Goal: Information Seeking & Learning: Compare options

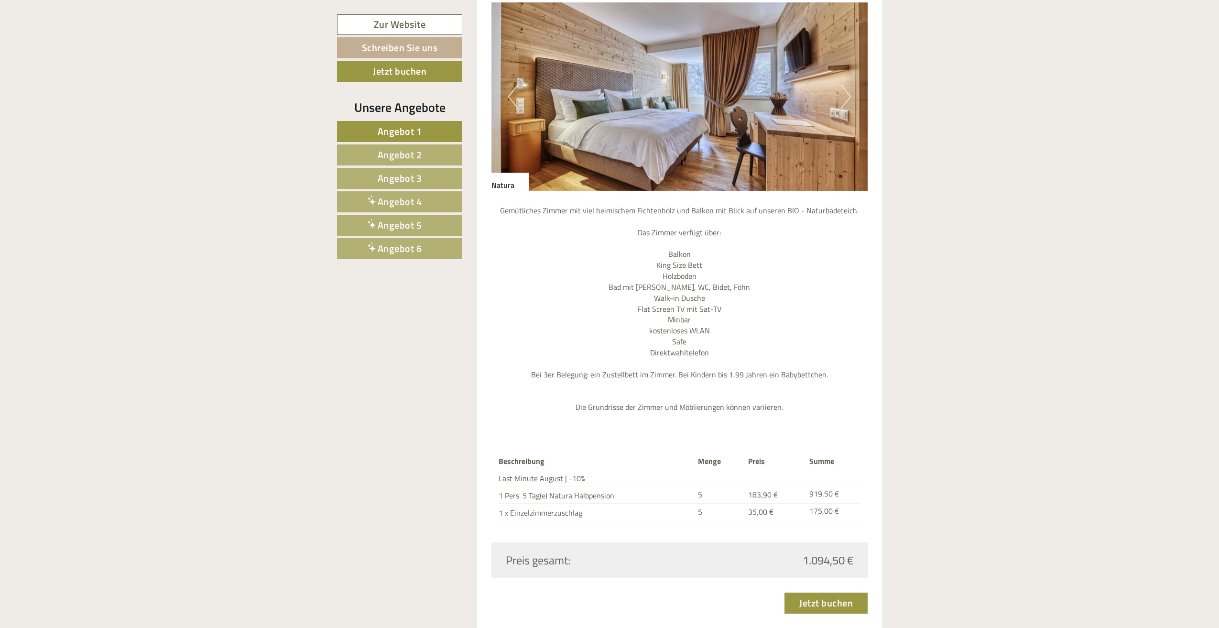
scroll to position [1099, 0]
click at [398, 198] on span "Angebot 4" at bounding box center [400, 201] width 44 height 15
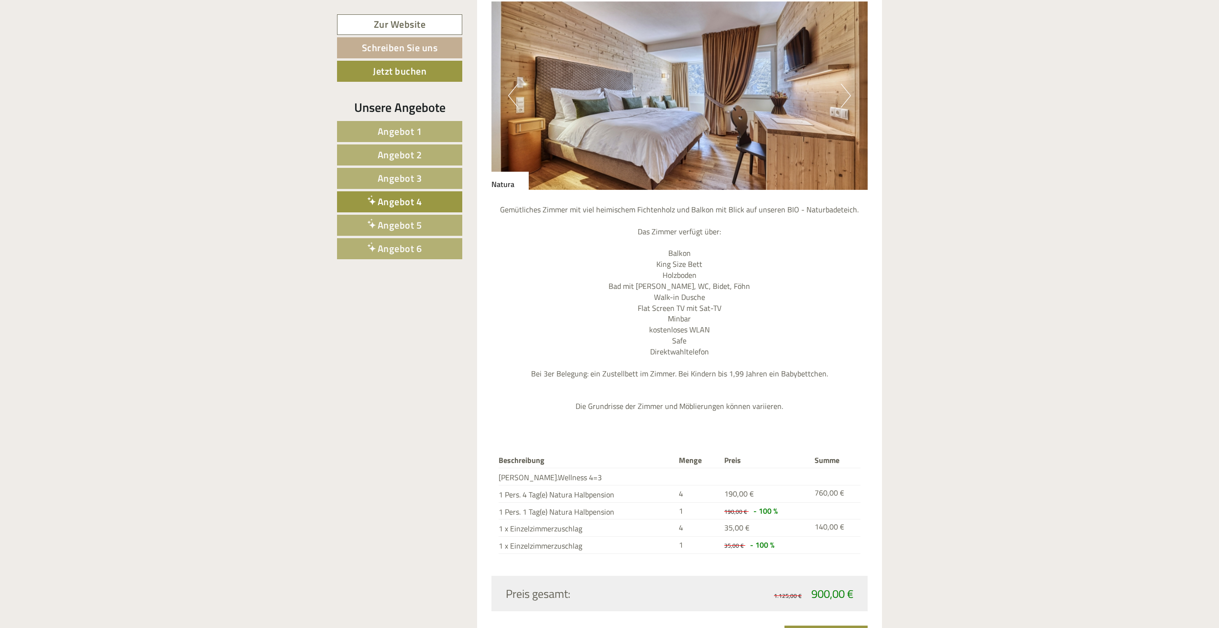
scroll to position [932, 0]
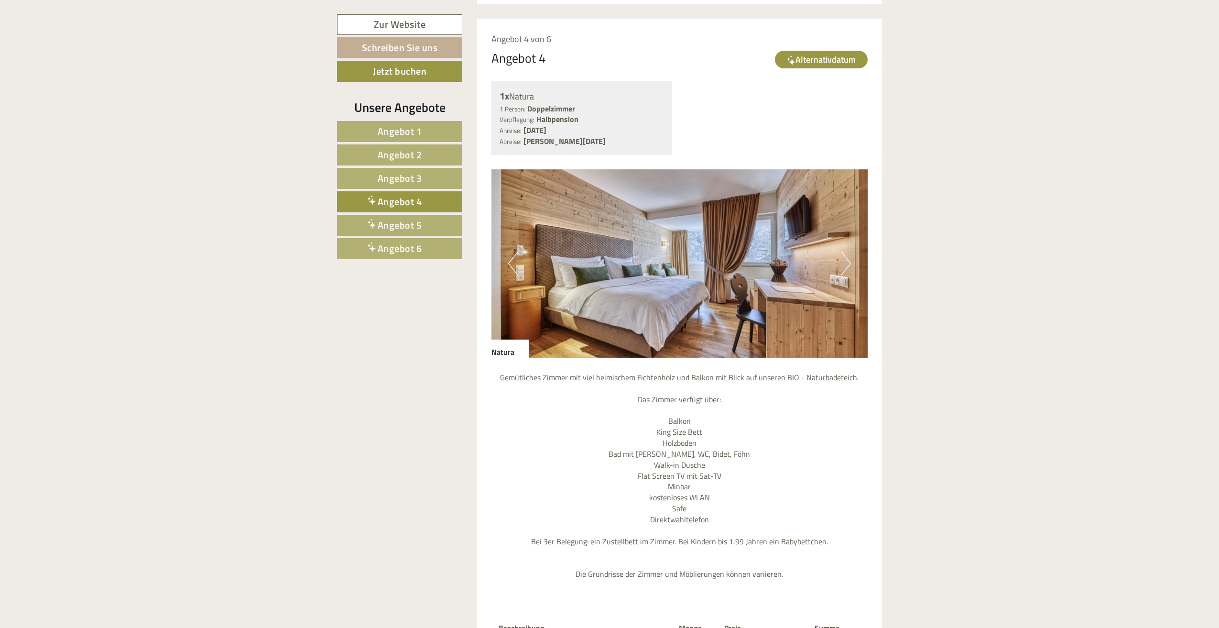
click at [402, 218] on span "Angebot 5" at bounding box center [400, 224] width 44 height 15
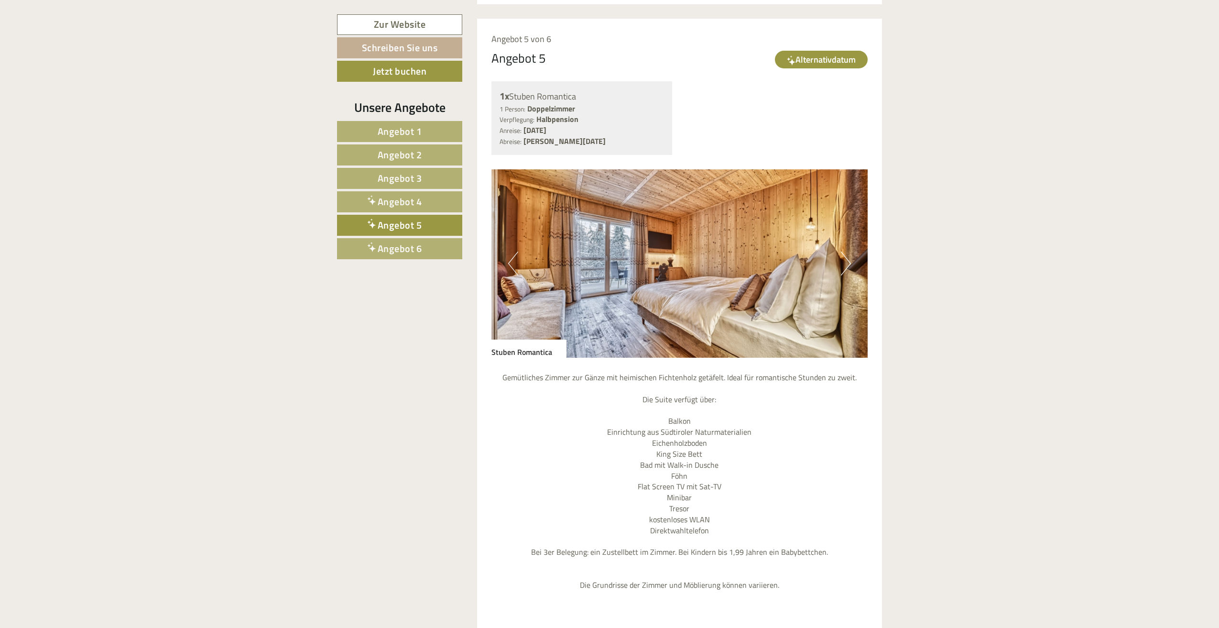
click at [403, 246] on span "Angebot 6" at bounding box center [400, 248] width 44 height 15
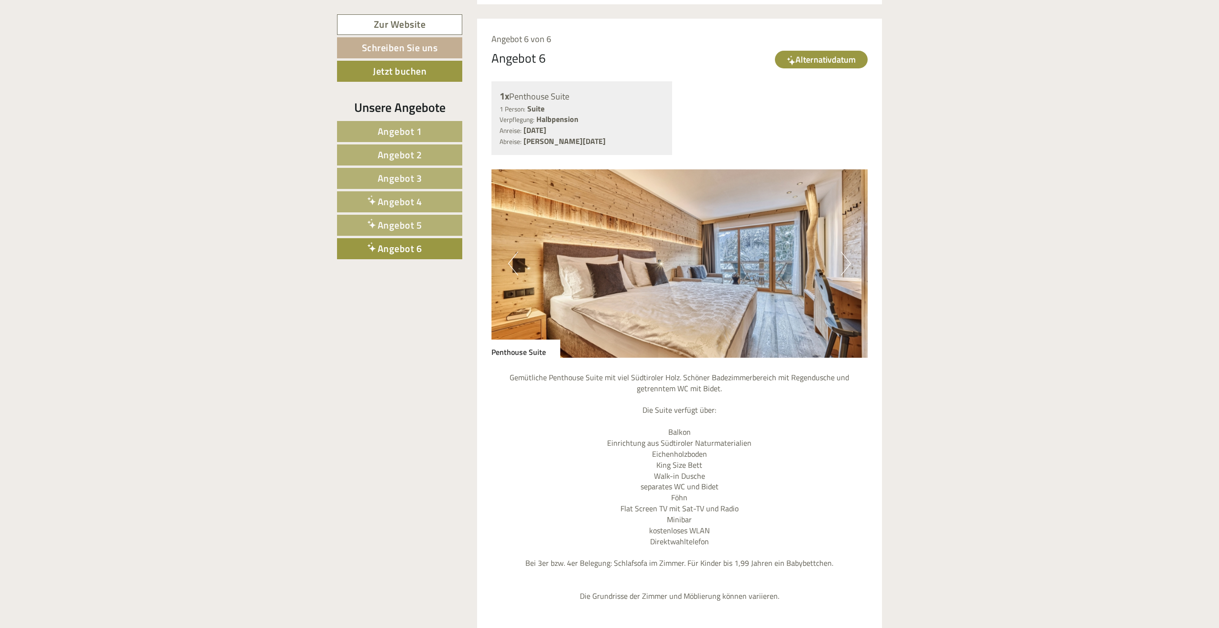
click at [388, 122] on link "Angebot 1" at bounding box center [399, 131] width 125 height 21
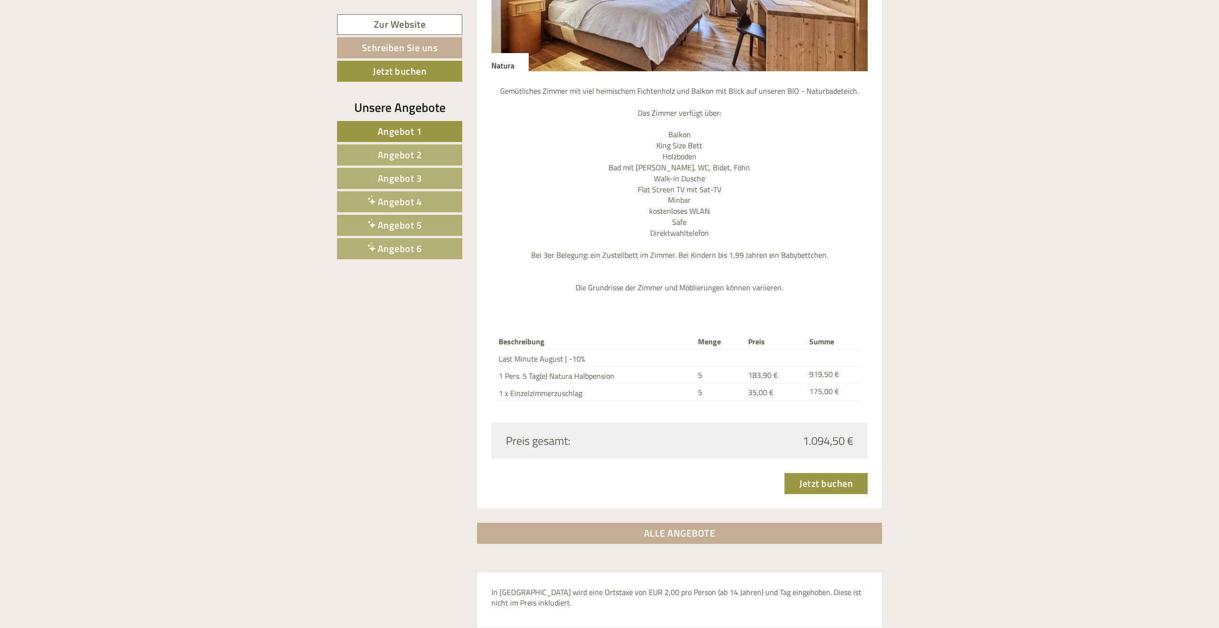
scroll to position [1218, 0]
click at [398, 157] on span "Angebot 2" at bounding box center [400, 154] width 44 height 15
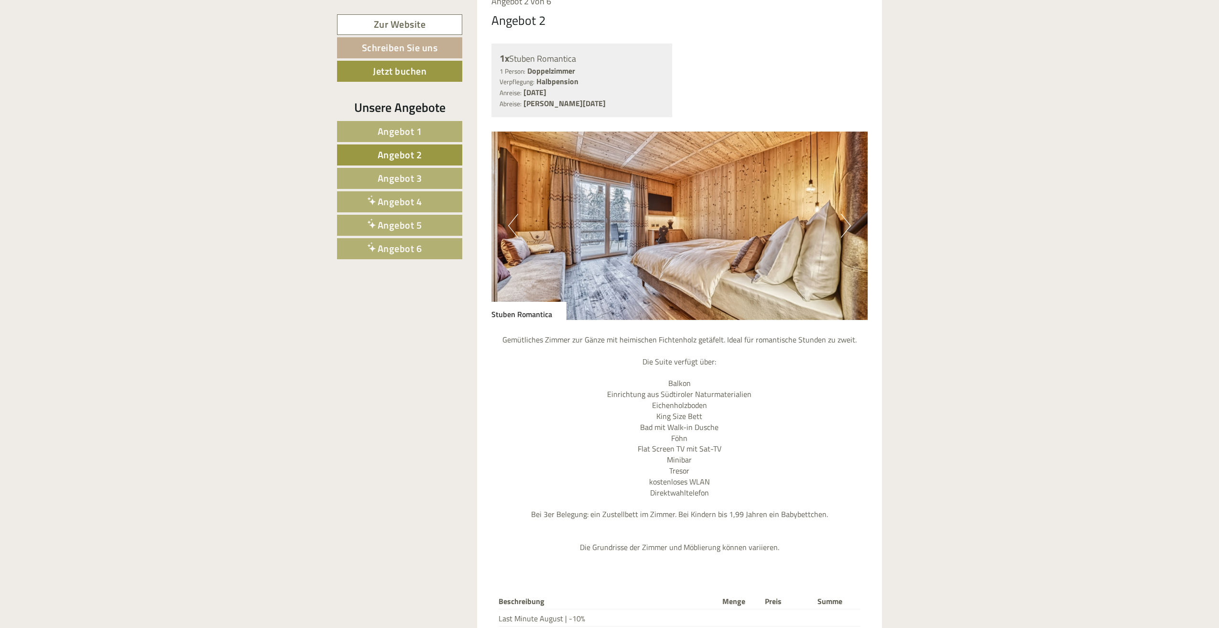
scroll to position [1123, 0]
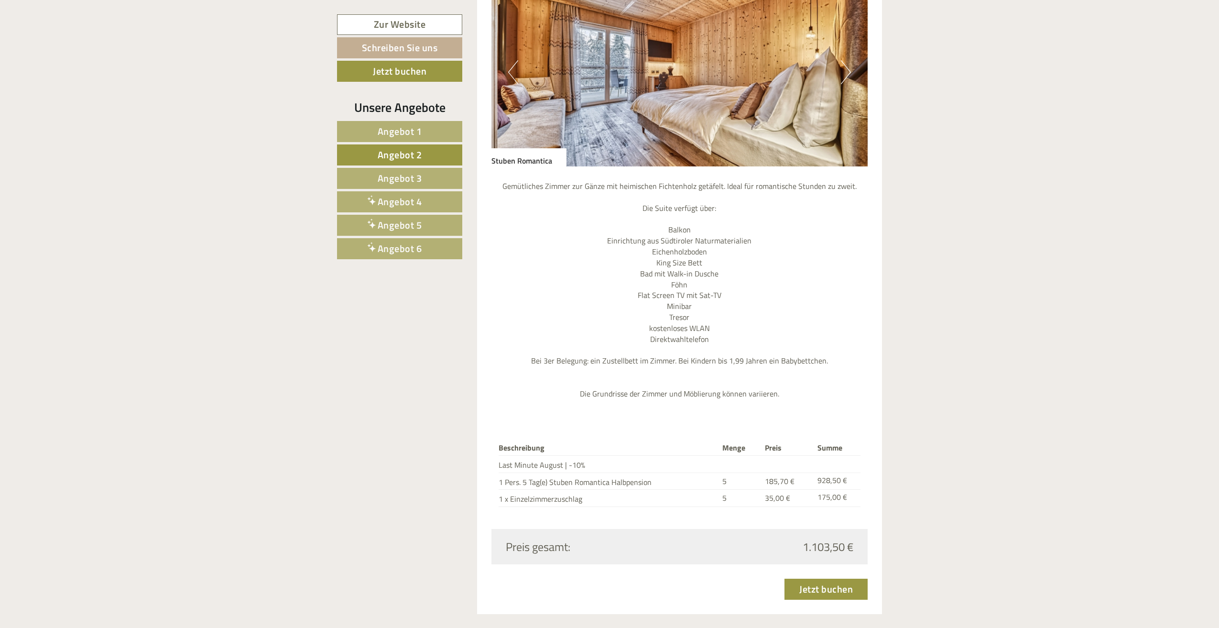
click at [401, 173] on span "Angebot 3" at bounding box center [400, 178] width 44 height 15
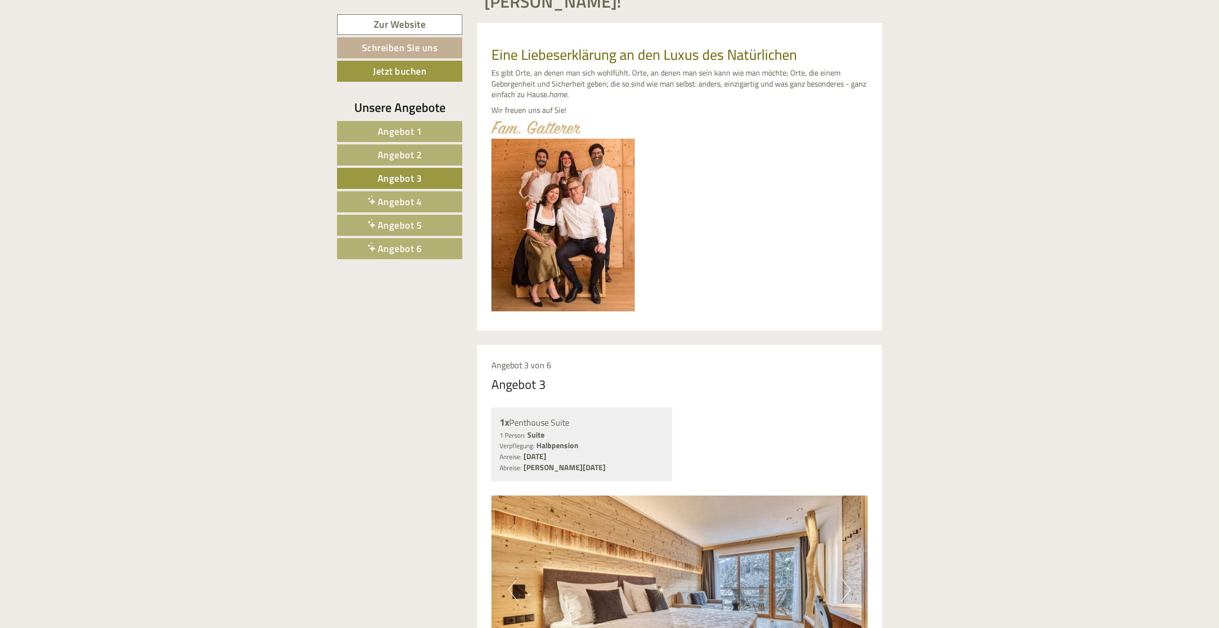
scroll to position [597, 0]
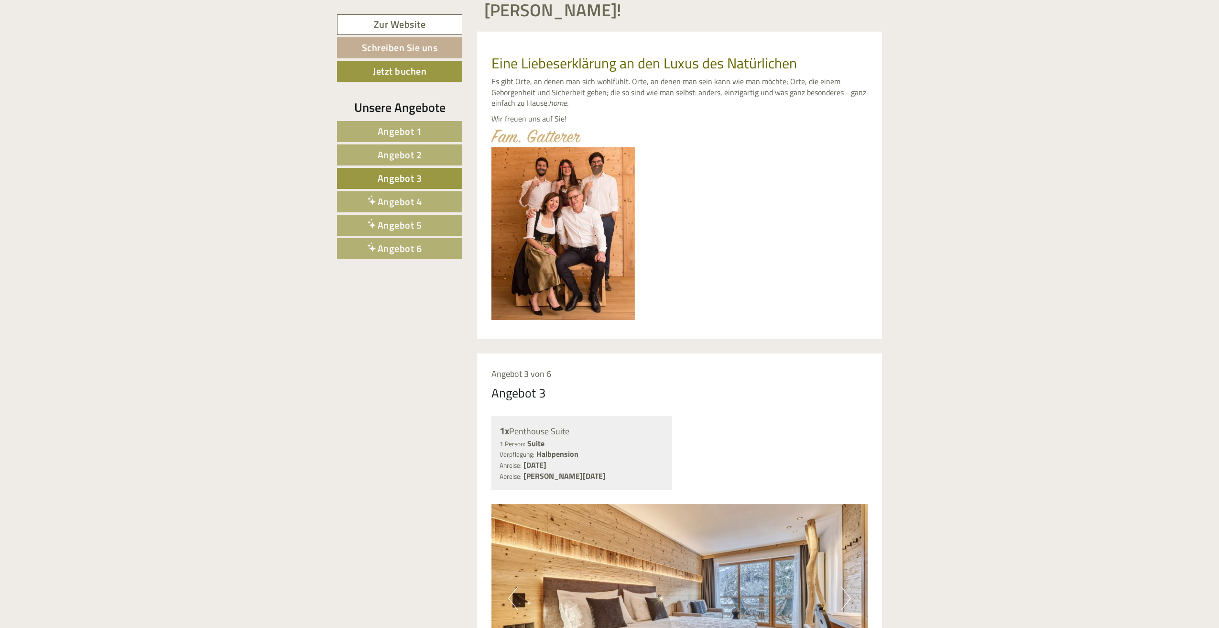
click at [395, 134] on span "Angebot 1" at bounding box center [400, 131] width 44 height 15
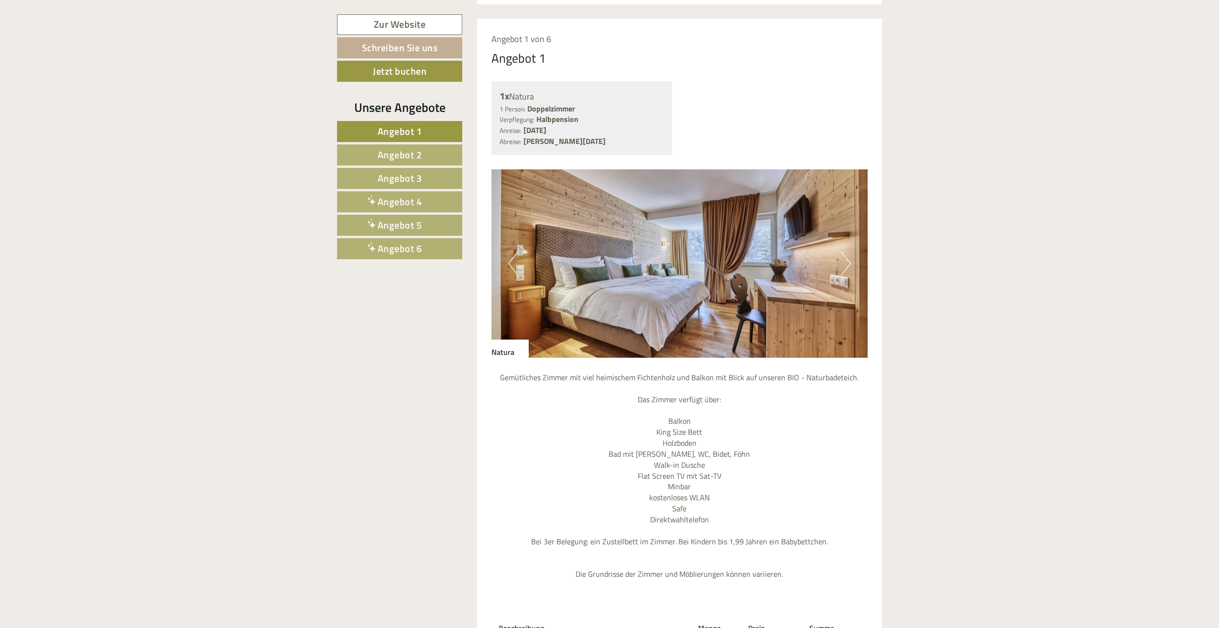
click at [396, 153] on span "Angebot 2" at bounding box center [400, 154] width 44 height 15
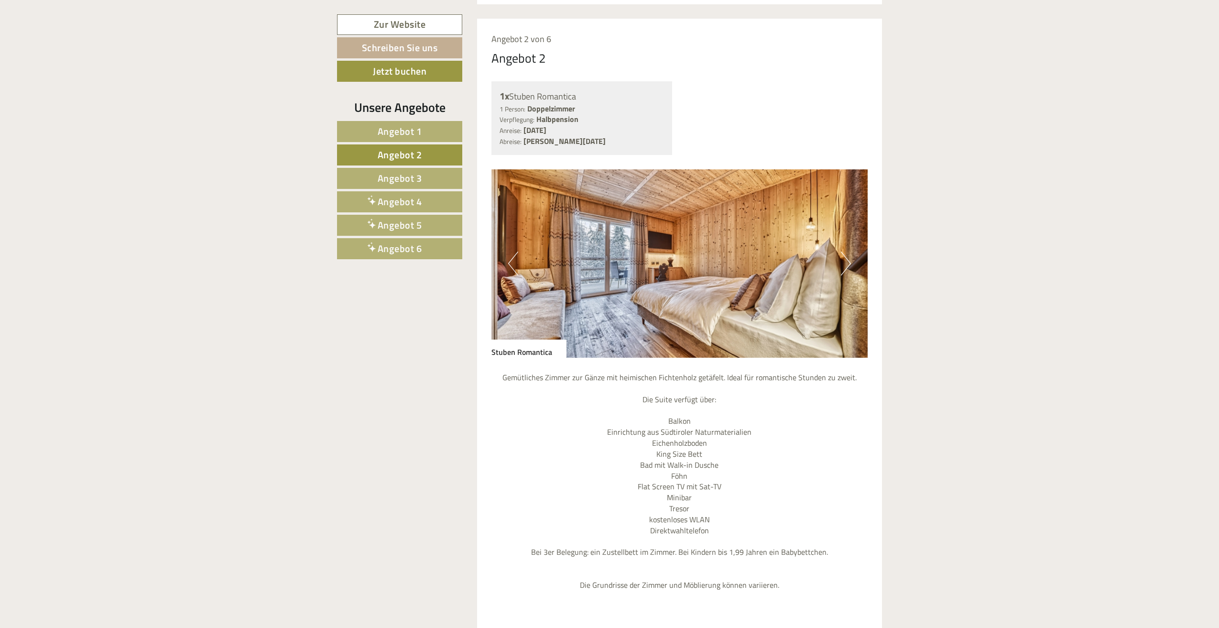
click at [396, 168] on link "Angebot 3" at bounding box center [399, 178] width 125 height 21
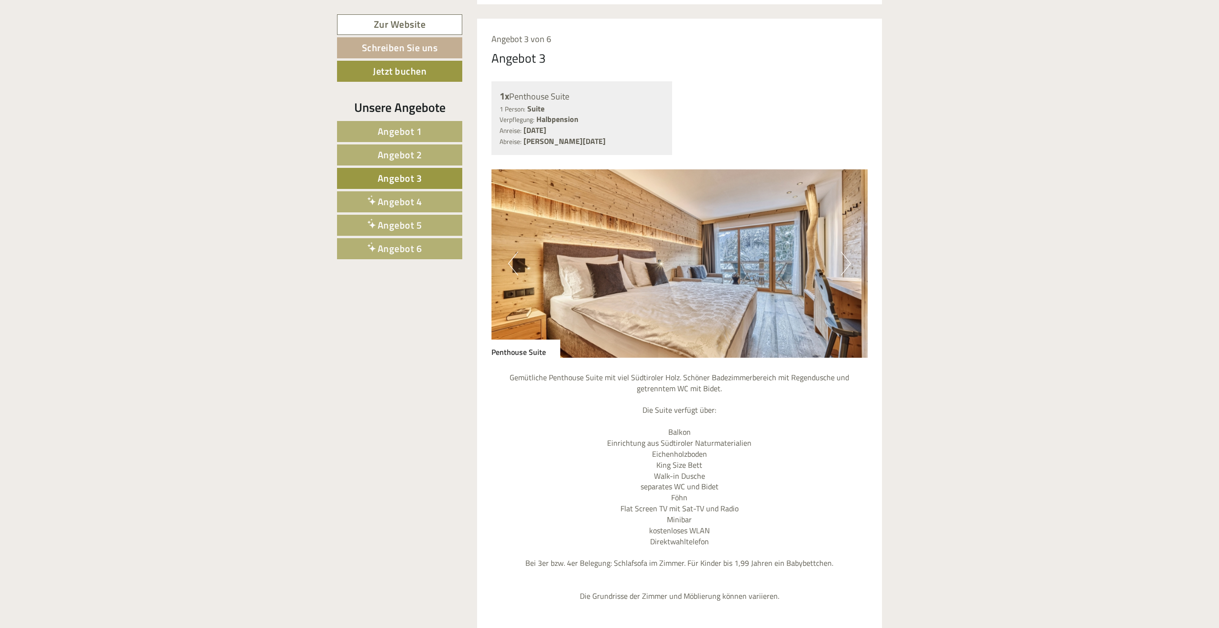
click at [408, 135] on span "Angebot 1" at bounding box center [400, 131] width 44 height 15
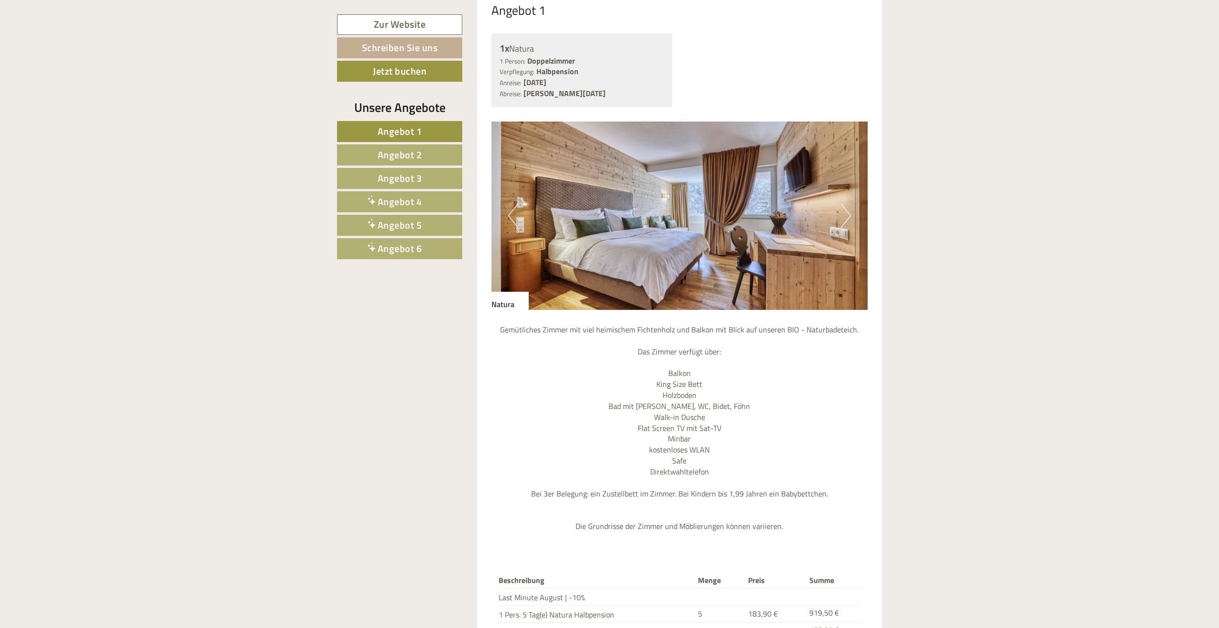
click at [408, 156] on span "Angebot 2" at bounding box center [400, 154] width 44 height 15
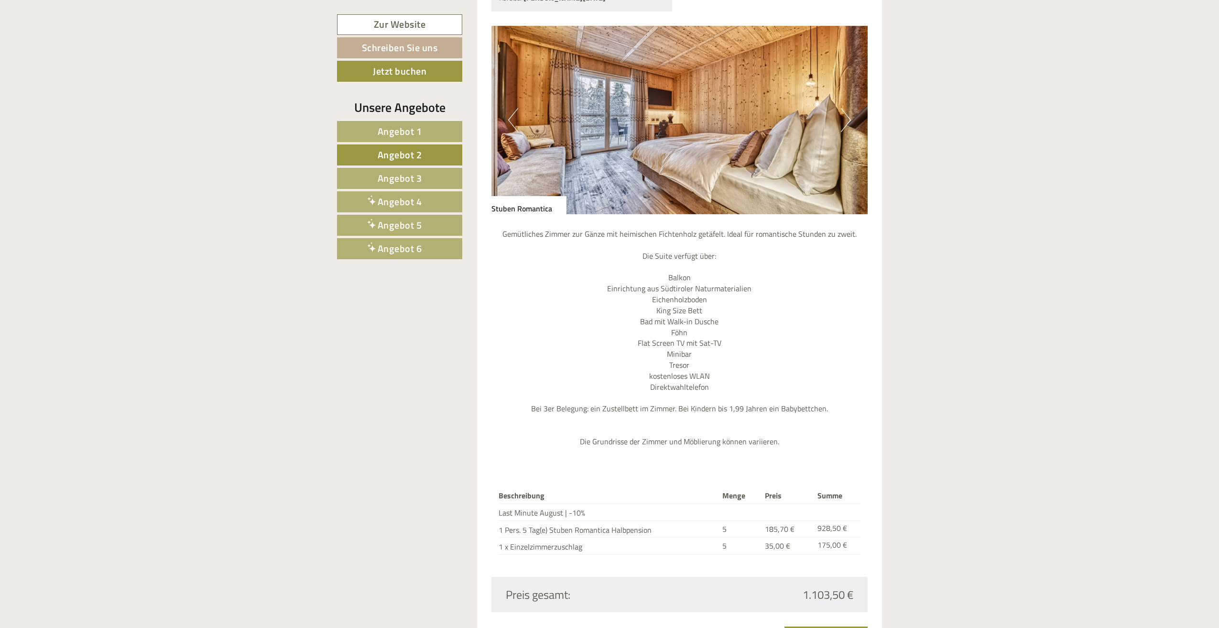
click at [411, 131] on span "Angebot 1" at bounding box center [400, 131] width 44 height 15
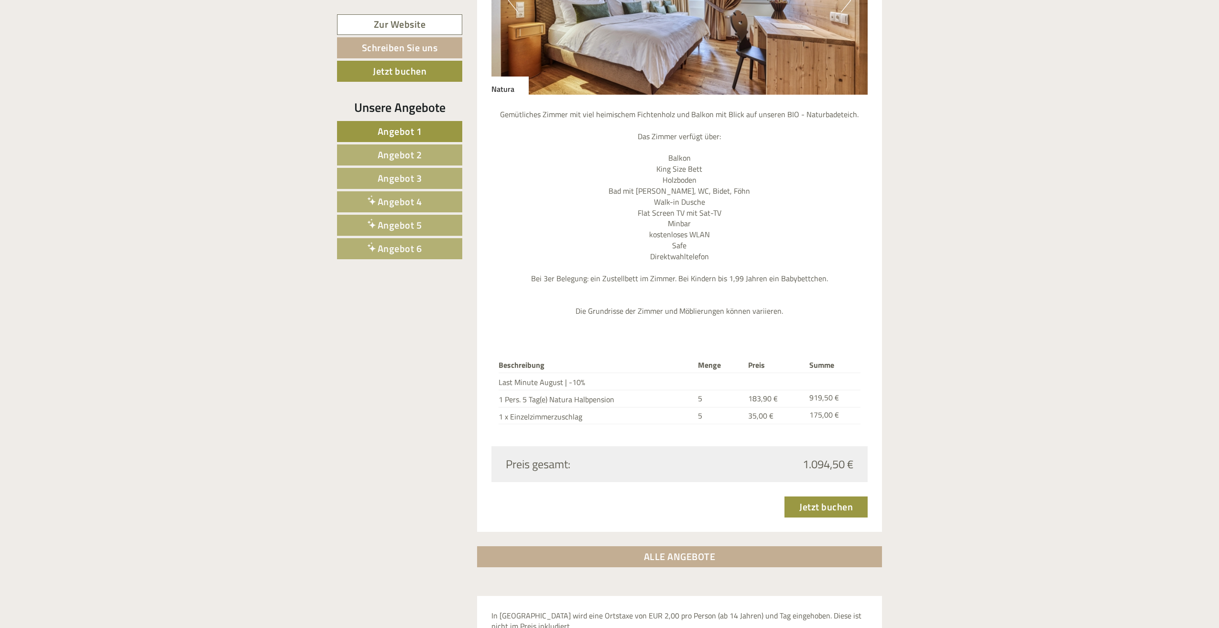
scroll to position [1218, 0]
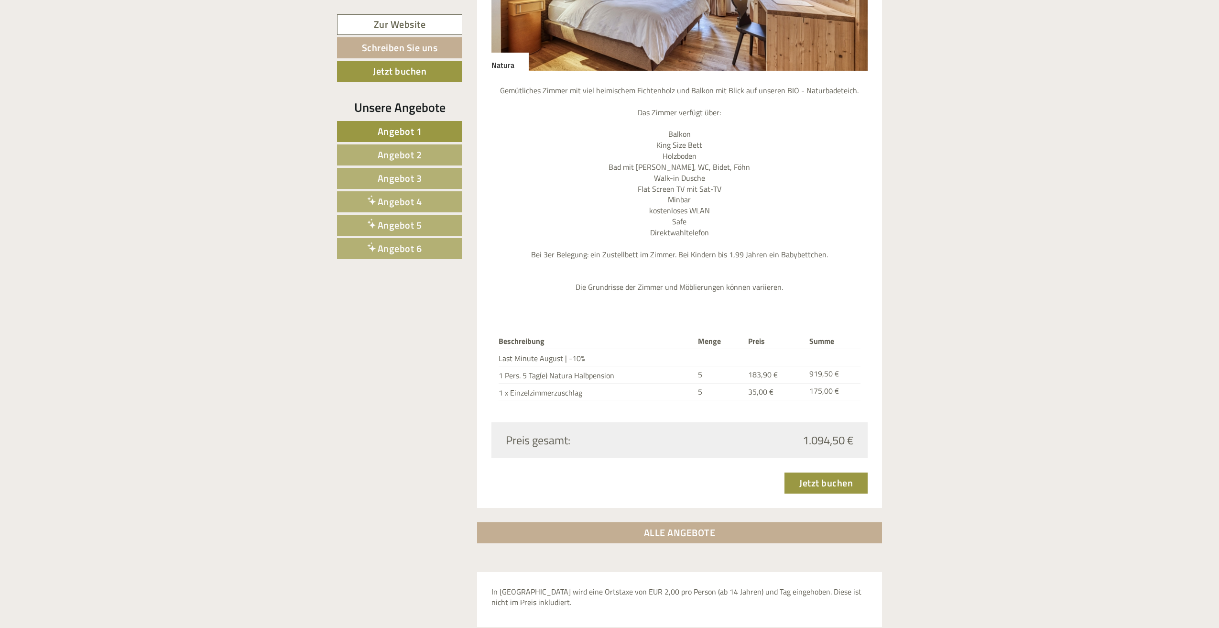
click at [387, 154] on span "Angebot 2" at bounding box center [400, 154] width 44 height 15
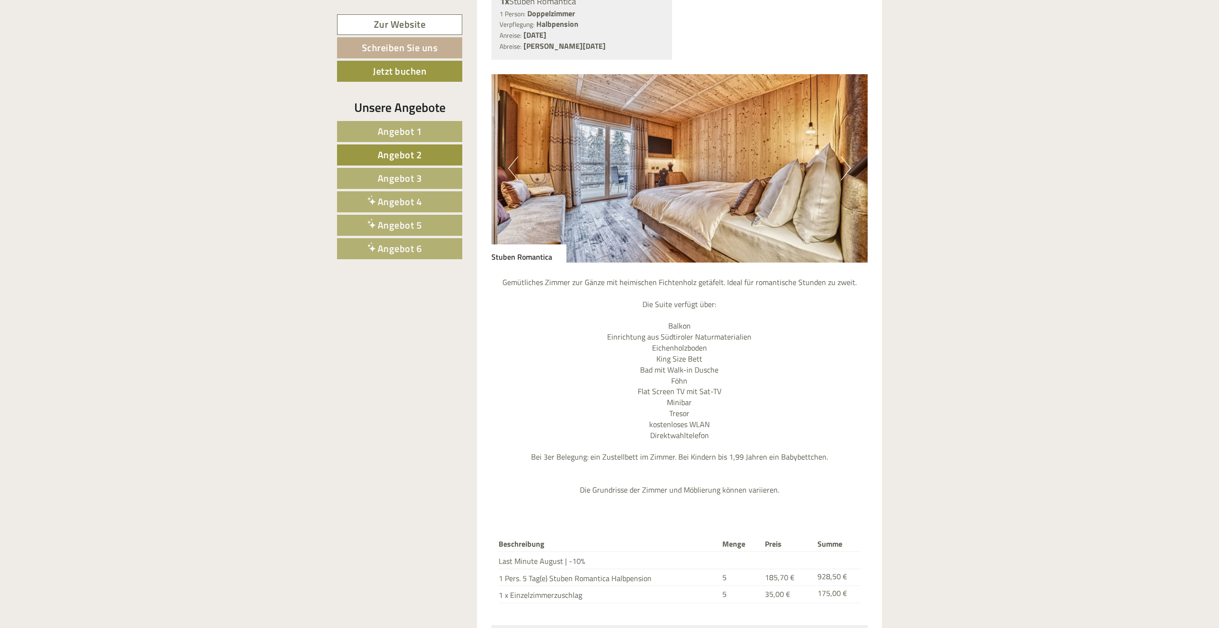
scroll to position [1027, 0]
click at [408, 195] on span "Angebot 4" at bounding box center [400, 201] width 44 height 15
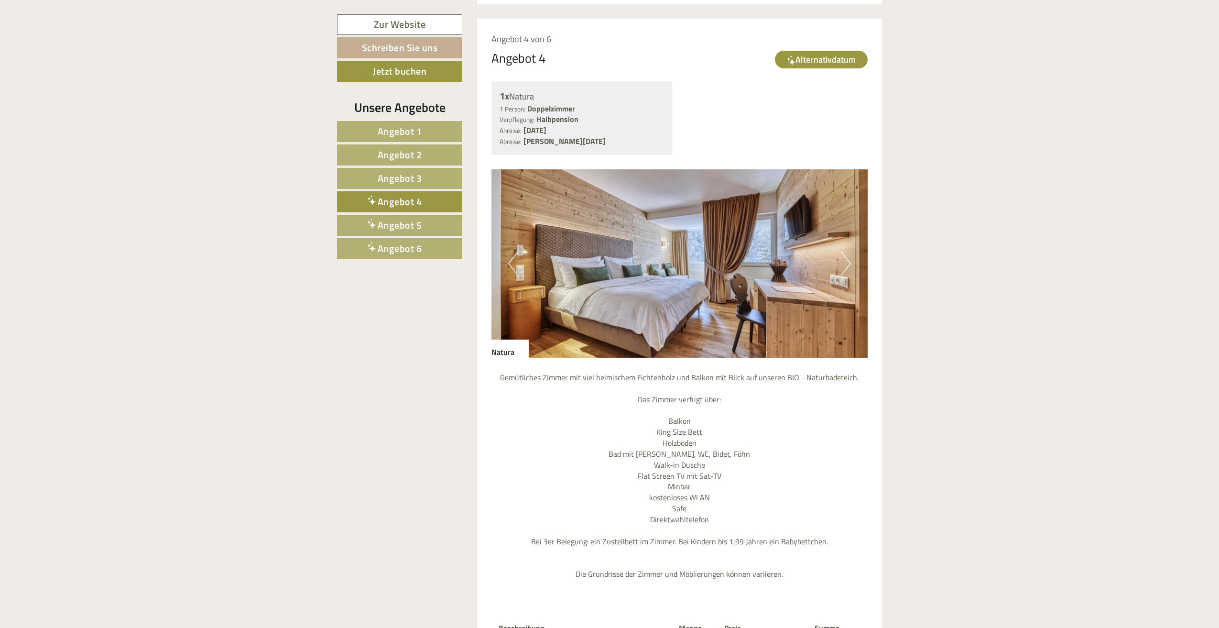
click at [407, 216] on link "Angebot 5" at bounding box center [399, 225] width 125 height 21
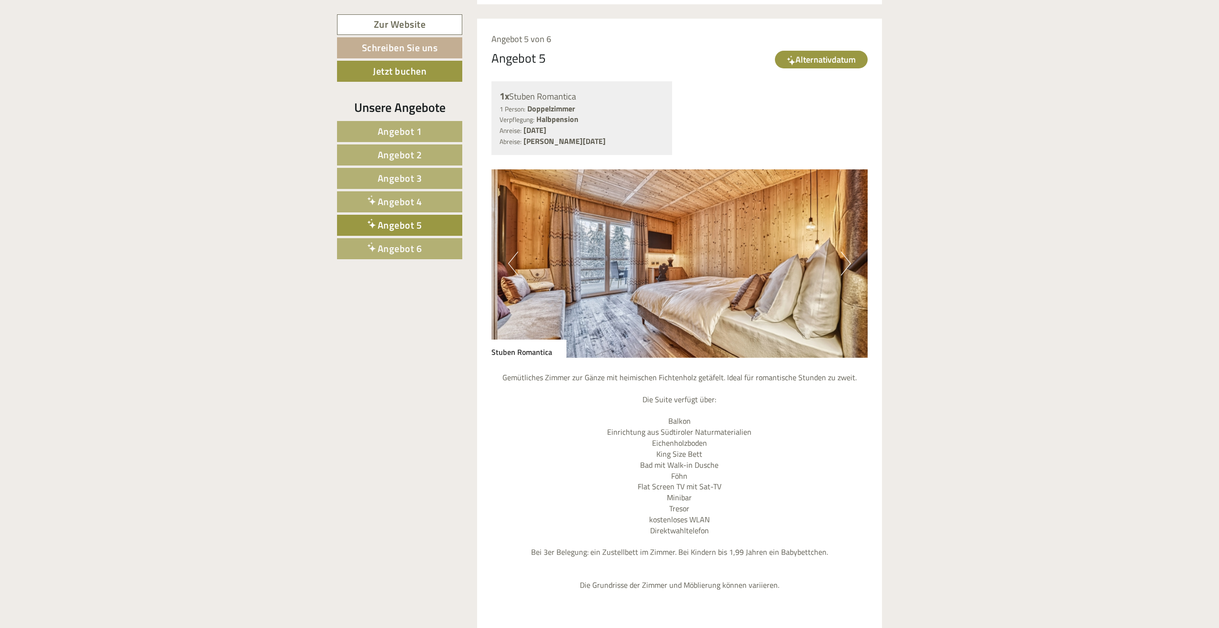
click at [404, 238] on link "Angebot 6" at bounding box center [399, 248] width 125 height 21
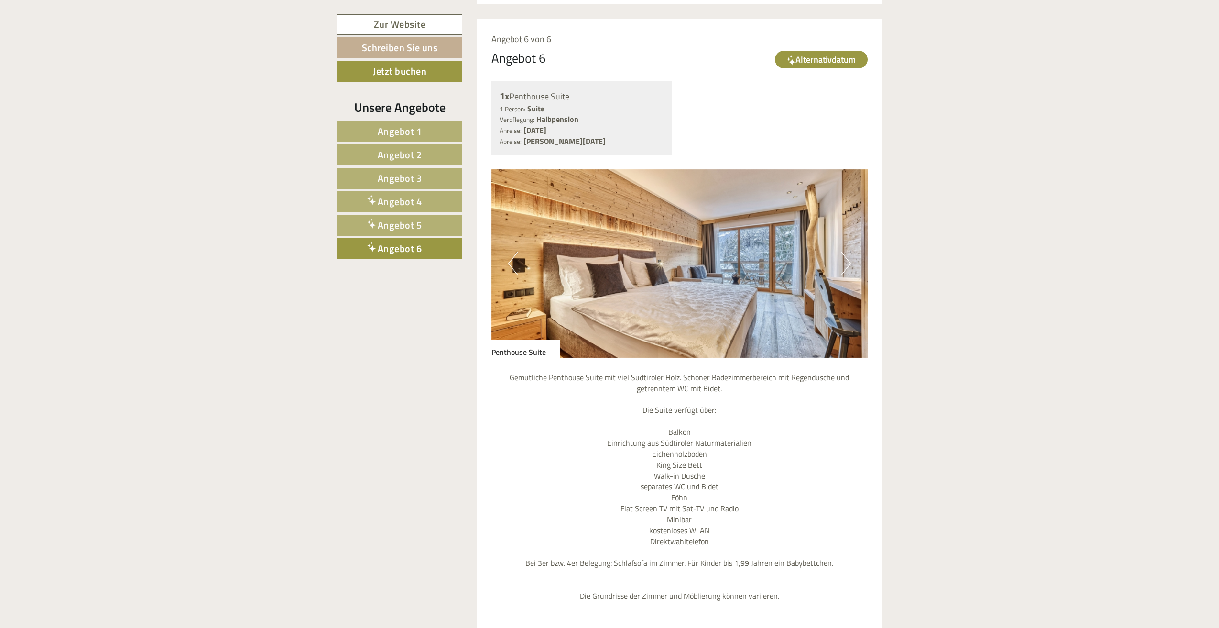
click at [408, 177] on span "Angebot 3" at bounding box center [400, 178] width 44 height 15
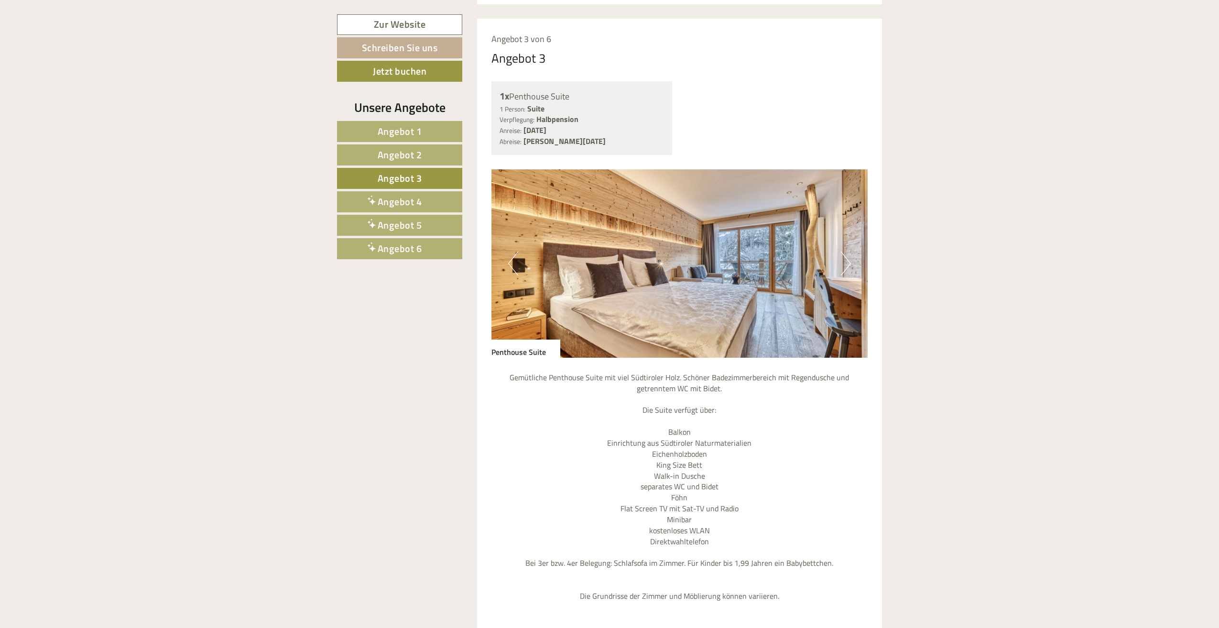
click at [413, 159] on span "Angebot 2" at bounding box center [400, 154] width 44 height 15
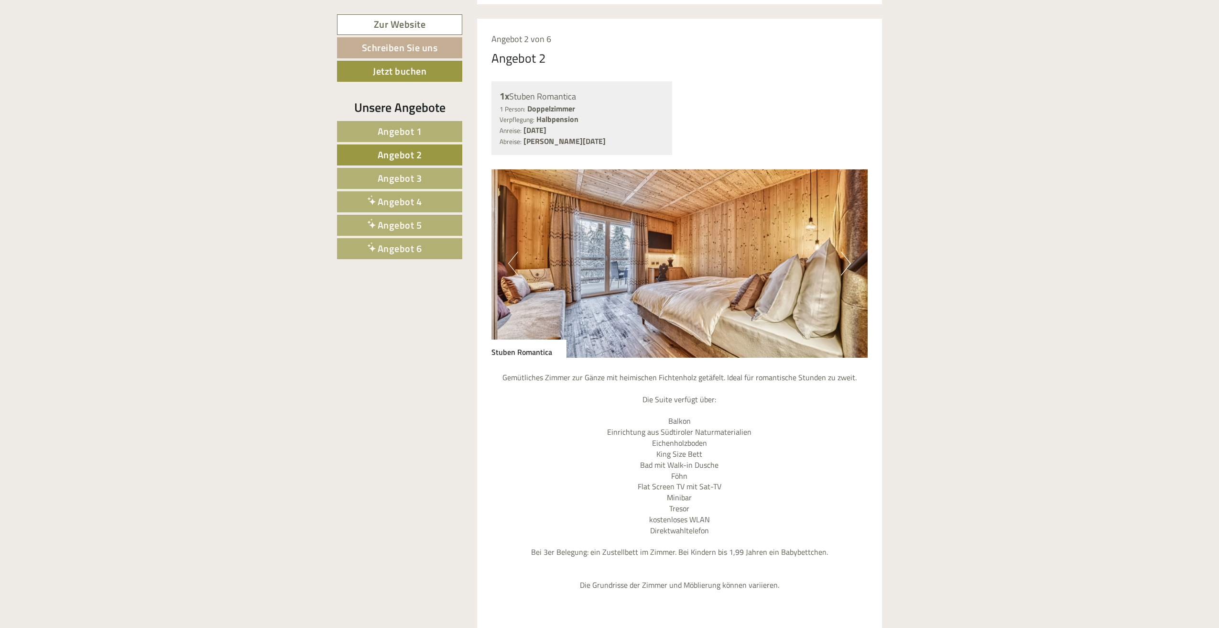
click at [396, 133] on span "Angebot 1" at bounding box center [400, 131] width 44 height 15
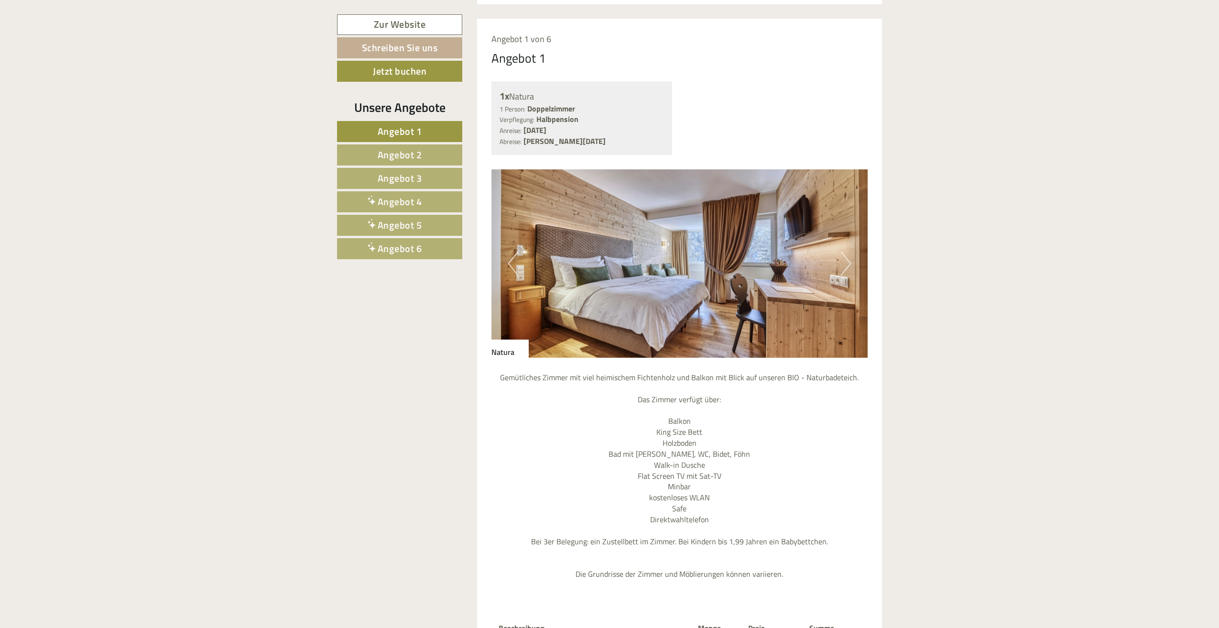
click at [398, 149] on span "Angebot 2" at bounding box center [400, 154] width 44 height 15
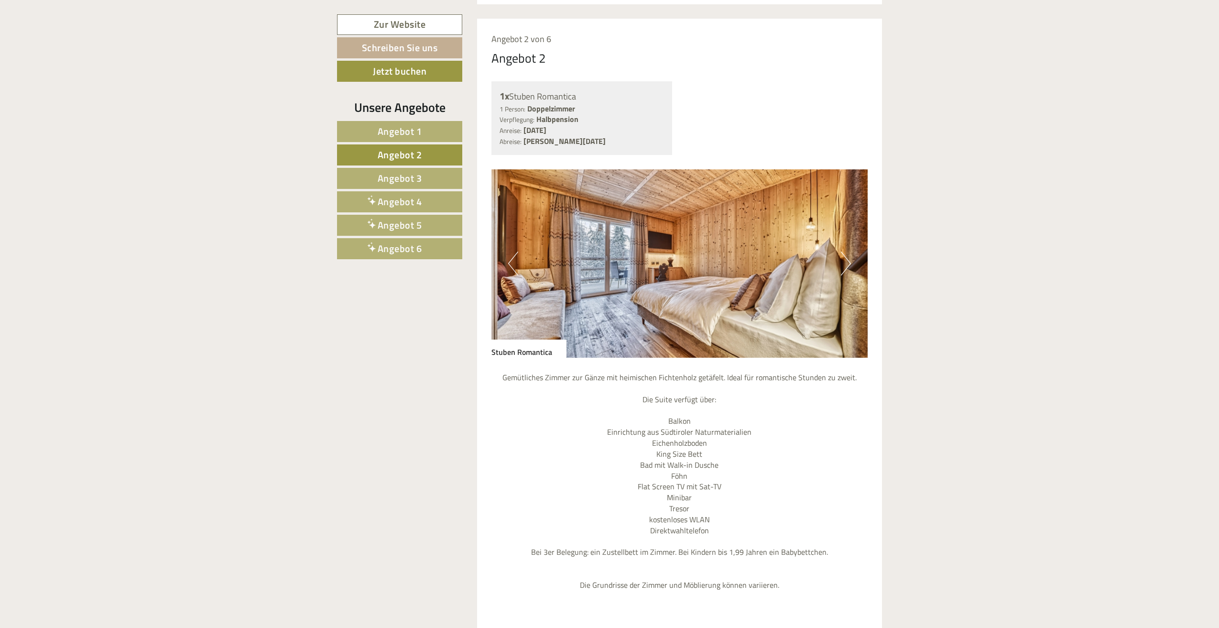
click at [395, 171] on span "Angebot 3" at bounding box center [400, 178] width 44 height 15
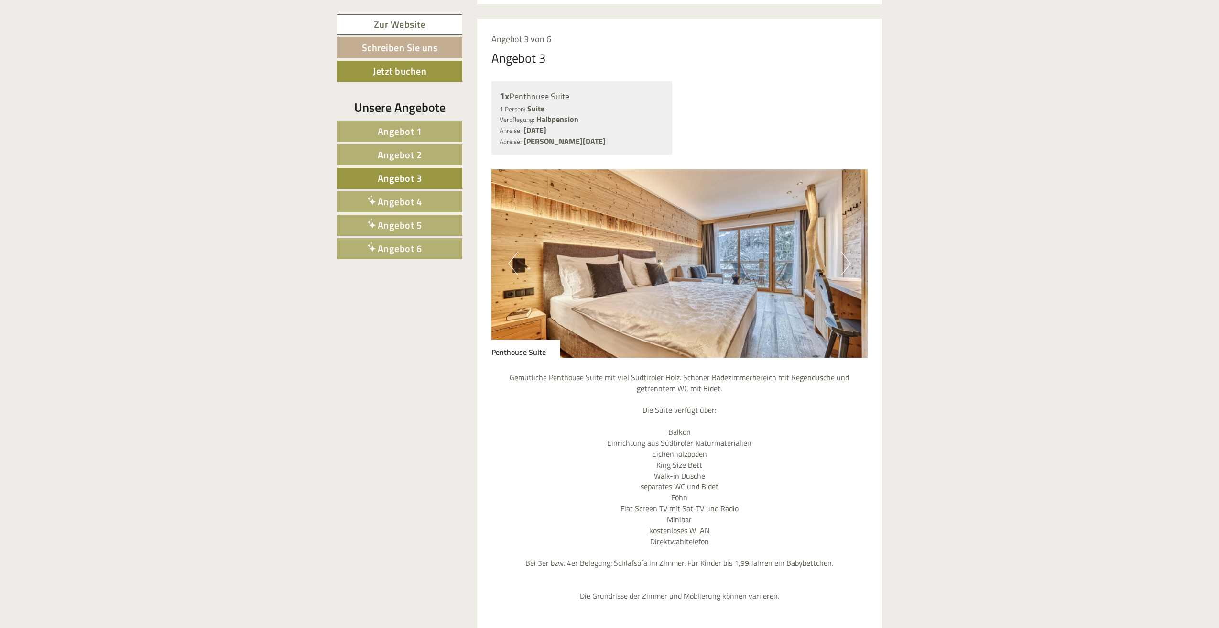
click at [395, 185] on link "Angebot 3" at bounding box center [399, 178] width 125 height 21
click at [417, 141] on link "Angebot 1" at bounding box center [399, 131] width 125 height 21
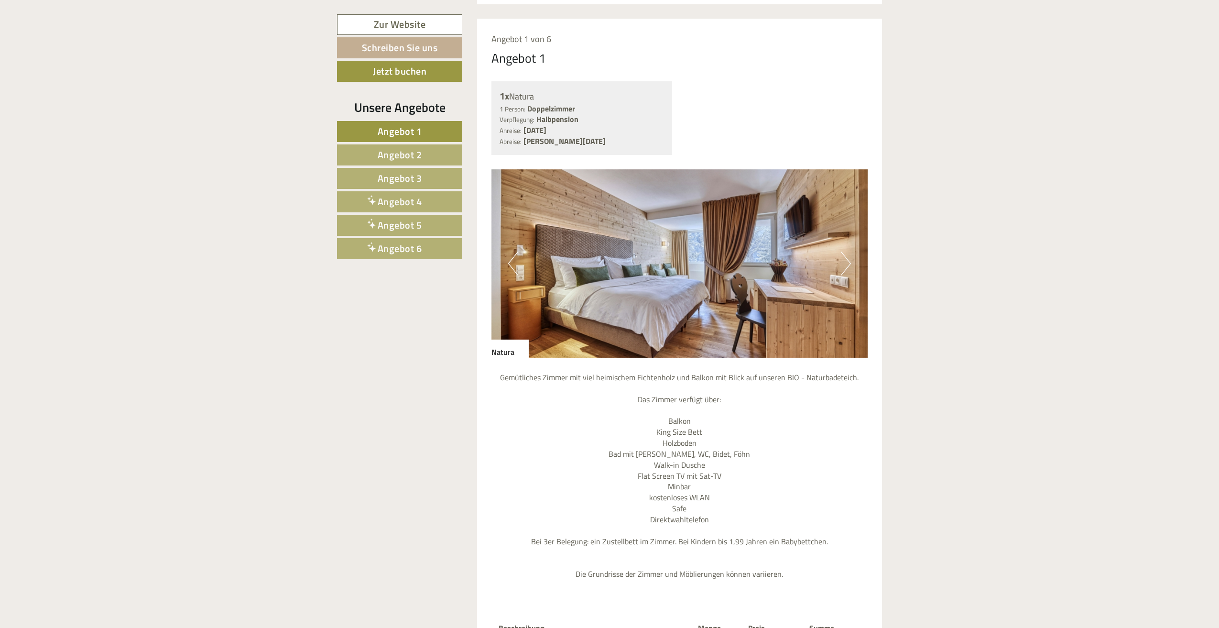
click at [413, 154] on span "Angebot 2" at bounding box center [400, 154] width 44 height 15
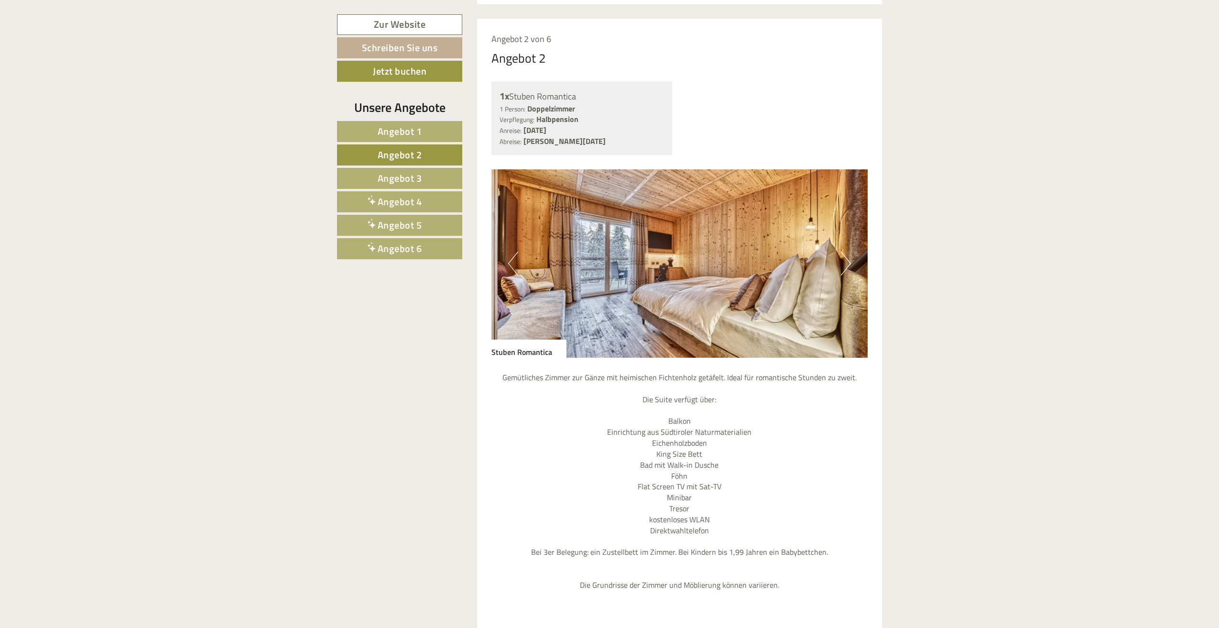
click at [415, 173] on span "Angebot 3" at bounding box center [400, 178] width 44 height 15
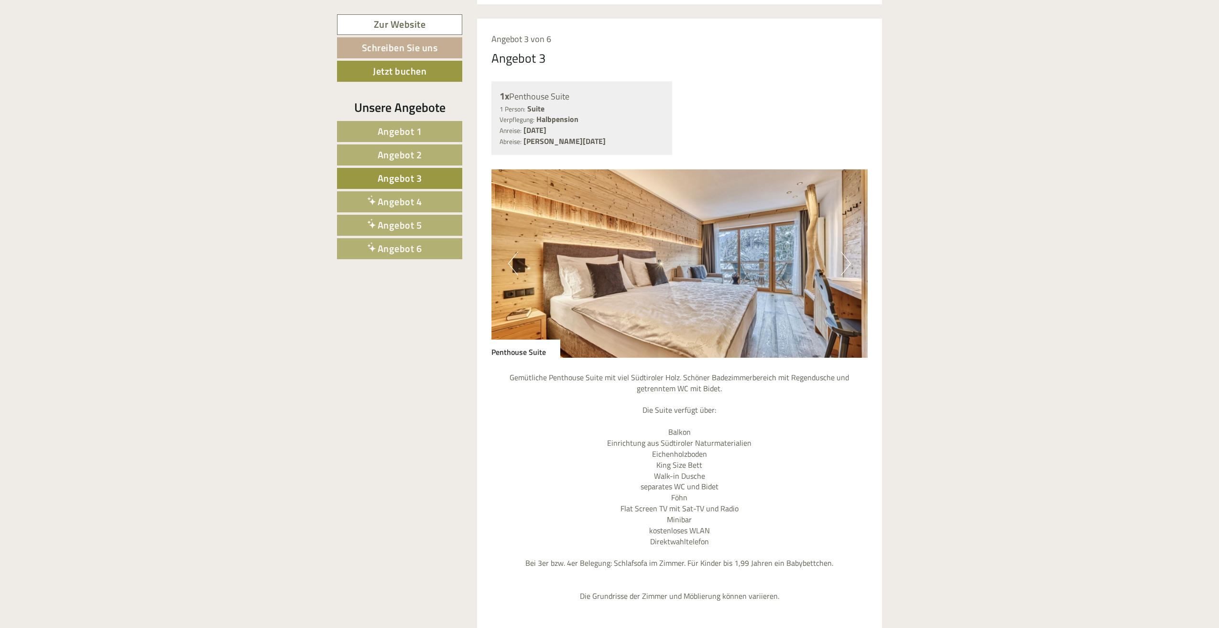
click at [417, 195] on span "Angebot 4" at bounding box center [400, 201] width 44 height 15
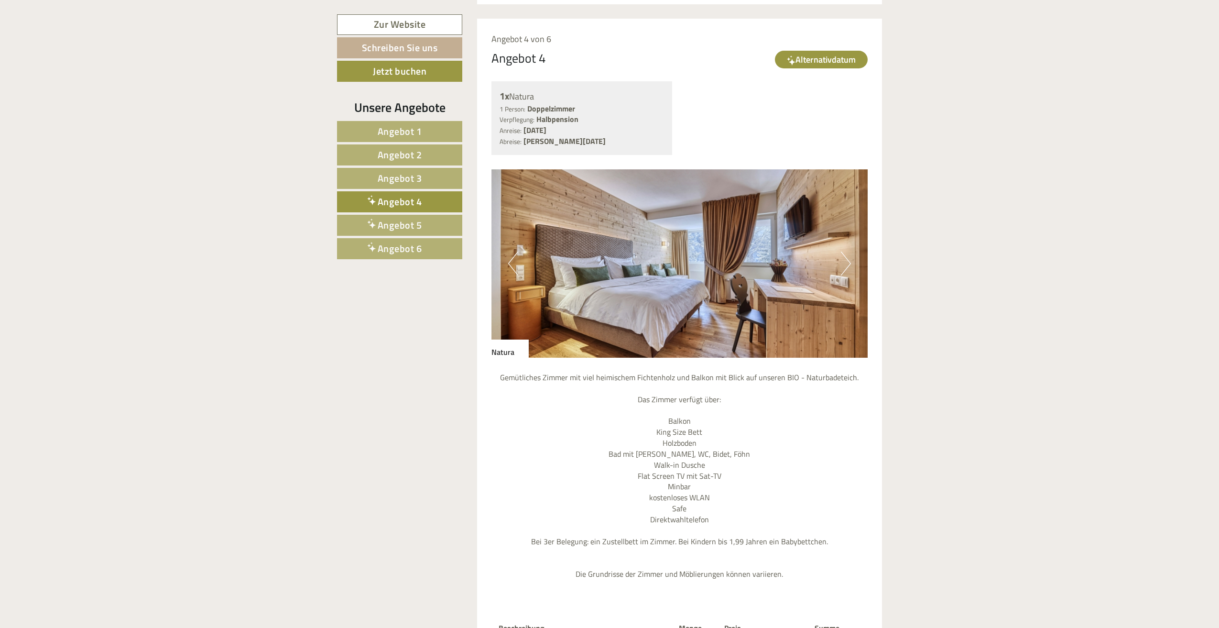
click at [418, 212] on nav "Angebot 1 Angebot 2 Angebot 3 Angebot 4 Angebot 5 Angebot 6" at bounding box center [401, 190] width 128 height 138
click at [413, 241] on span "Angebot 6" at bounding box center [400, 248] width 44 height 15
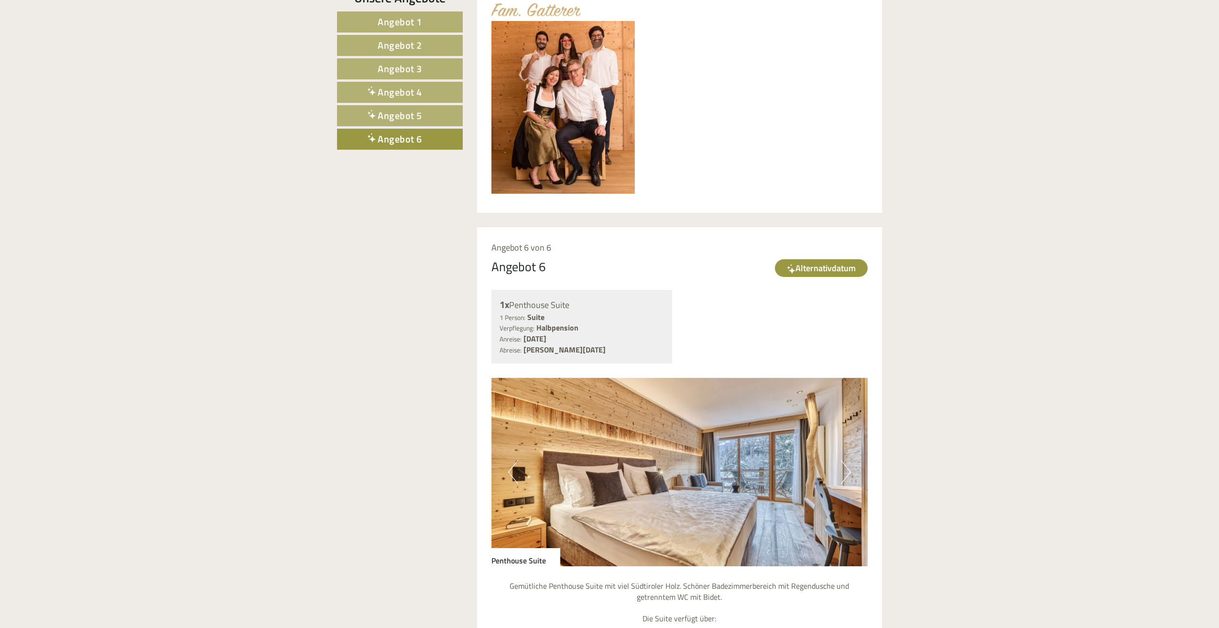
scroll to position [501, 0]
